Goal: Navigation & Orientation: Find specific page/section

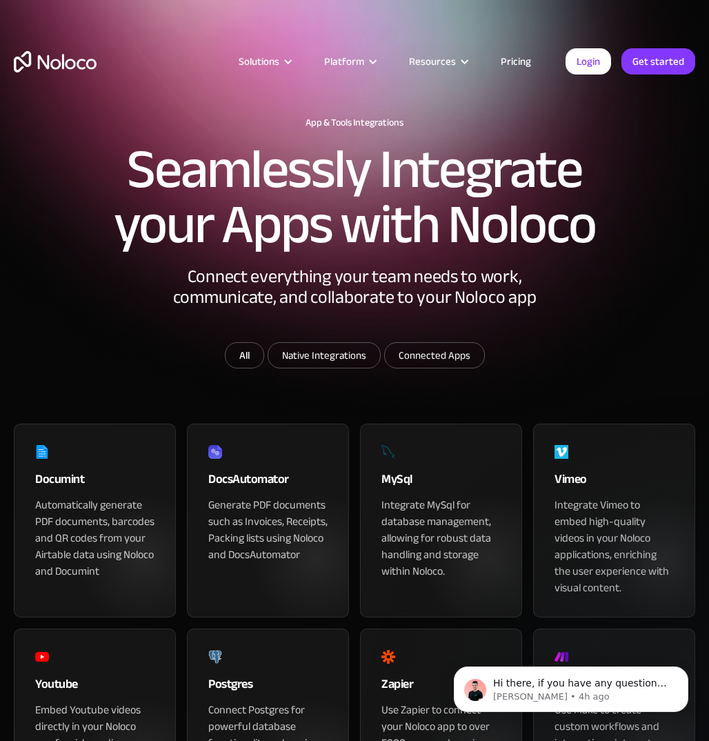
click at [240, 342] on div "Connect everything your team needs to work, communicate, and collaborate to you…" at bounding box center [355, 304] width 414 height 76
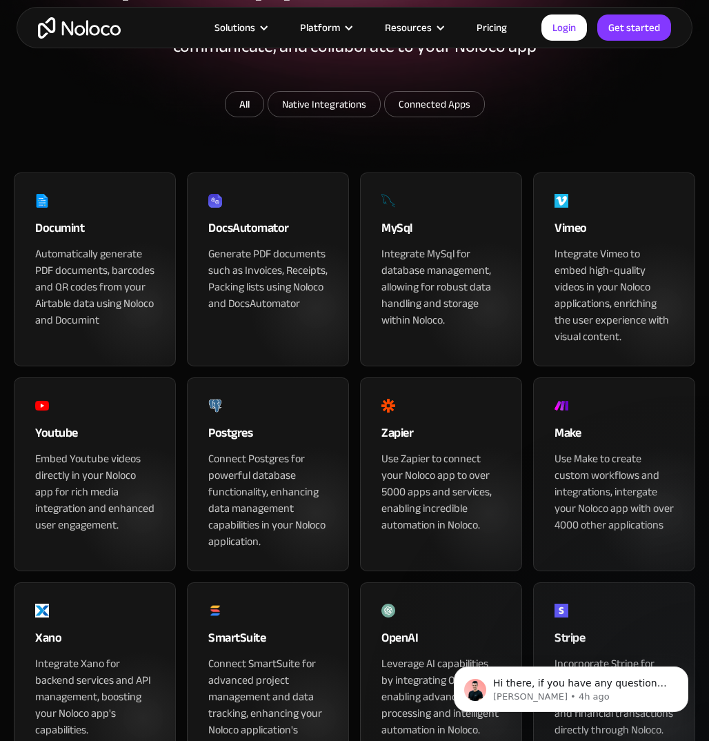
scroll to position [346, 0]
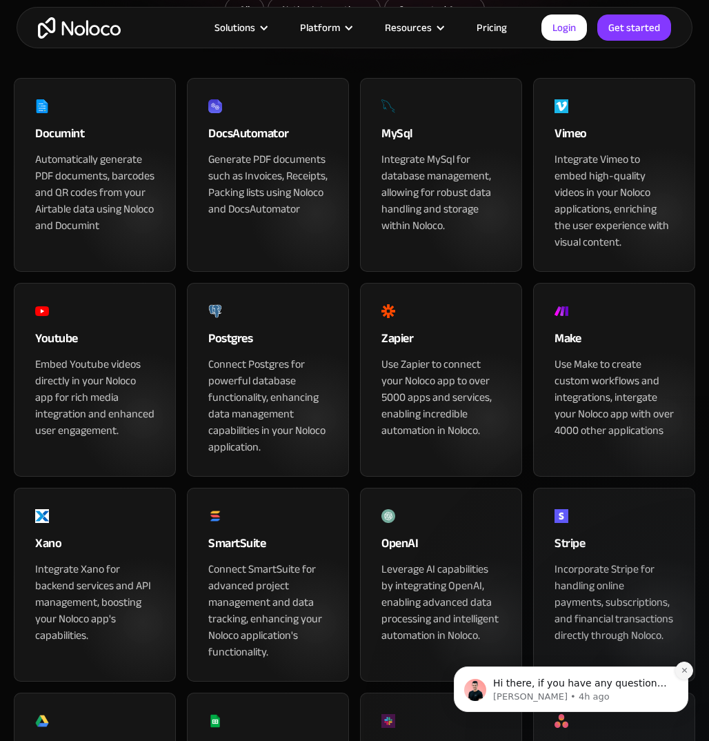
click at [687, 669] on icon "Dismiss notification" at bounding box center [685, 670] width 8 height 8
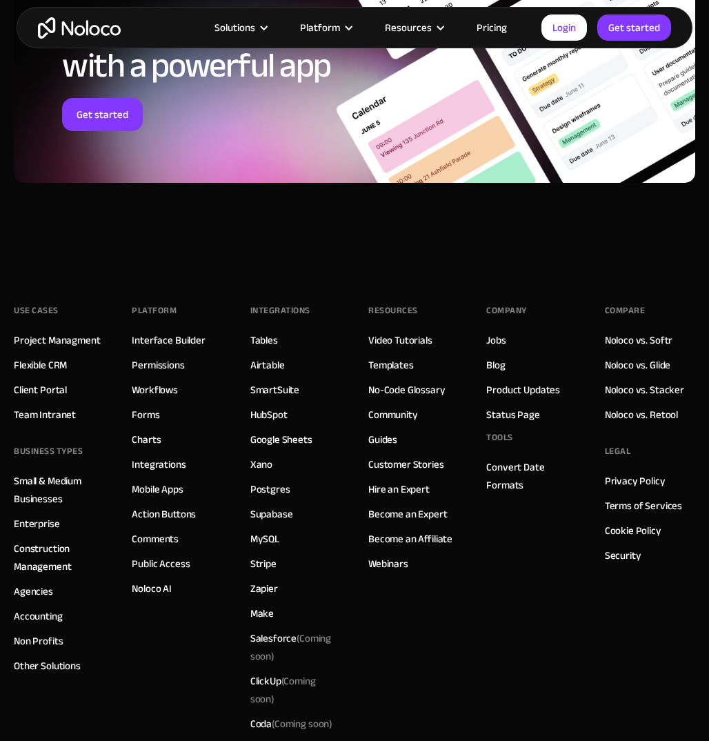
scroll to position [2527, 0]
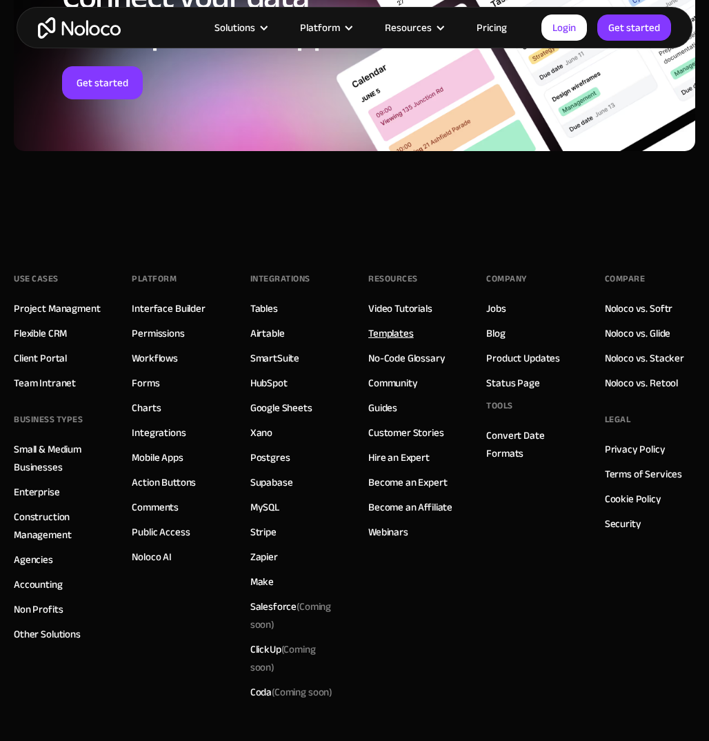
click at [395, 342] on link "Templates" at bounding box center [391, 333] width 46 height 18
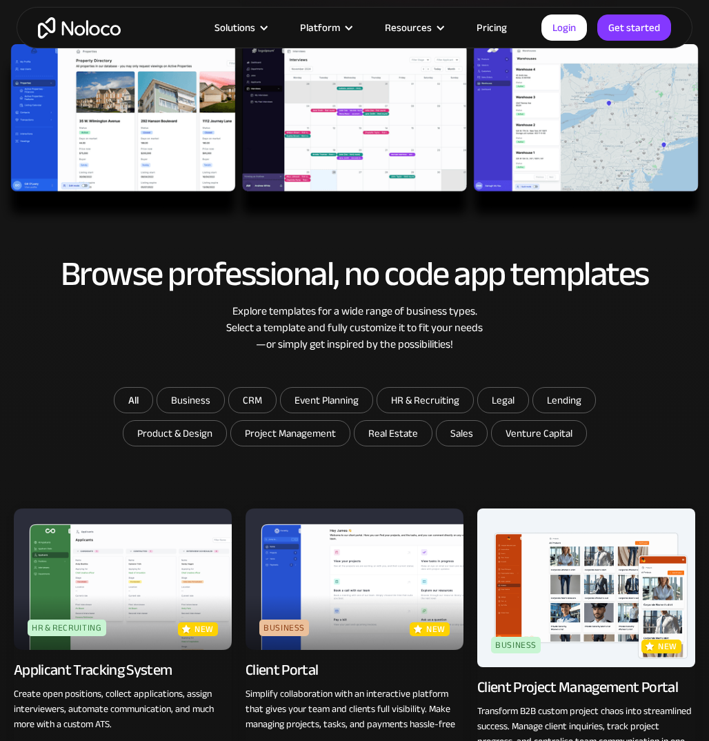
scroll to position [410, 0]
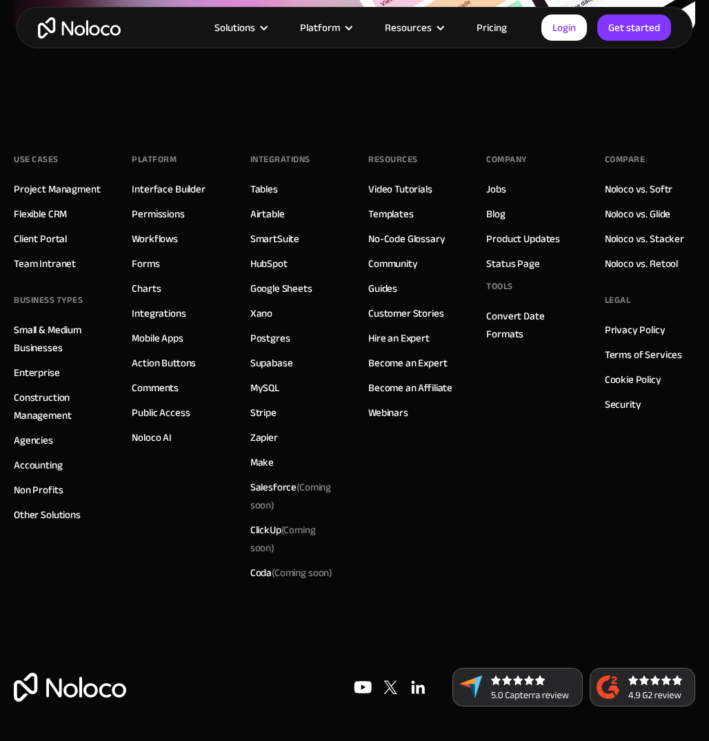
scroll to position [2680, 0]
